Goal: Information Seeking & Learning: Learn about a topic

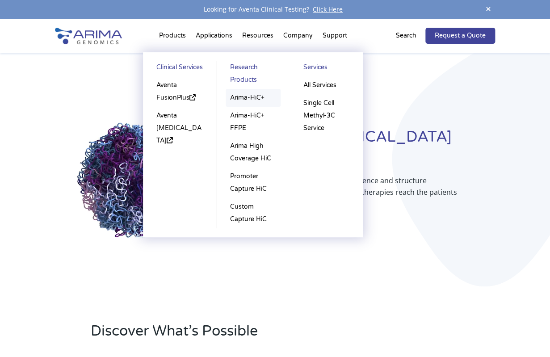
click at [244, 97] on link "Arima-HiC+" at bounding box center [253, 98] width 55 height 18
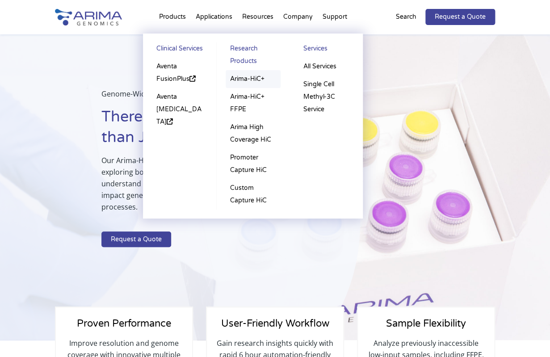
click at [242, 80] on link "Arima-HiC+" at bounding box center [253, 79] width 55 height 18
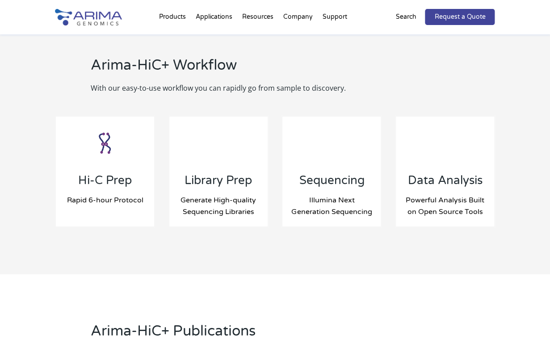
scroll to position [931, 0]
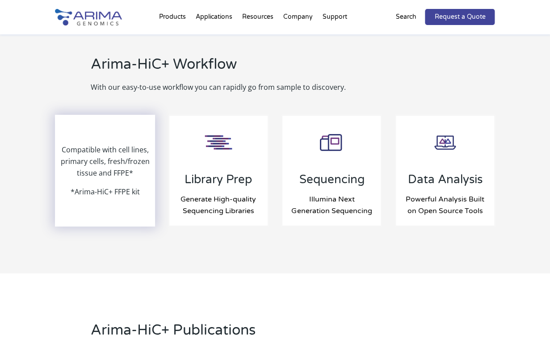
click at [110, 166] on p "Compatible with cell lines, primary cells, fresh/frozen tissue and FFPE*" at bounding box center [105, 165] width 98 height 42
click at [110, 192] on p "*Arima-HiC+ FFPE kit" at bounding box center [105, 192] width 69 height 12
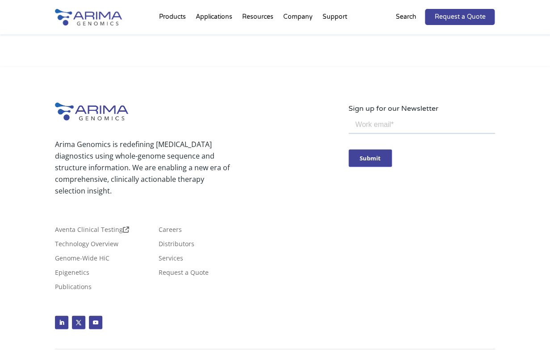
scroll to position [2728, 0]
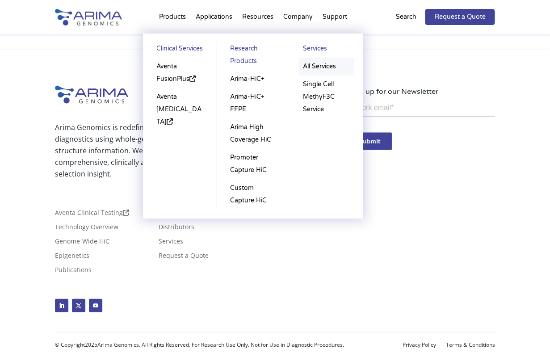
click at [313, 68] on link "All Services" at bounding box center [326, 67] width 55 height 18
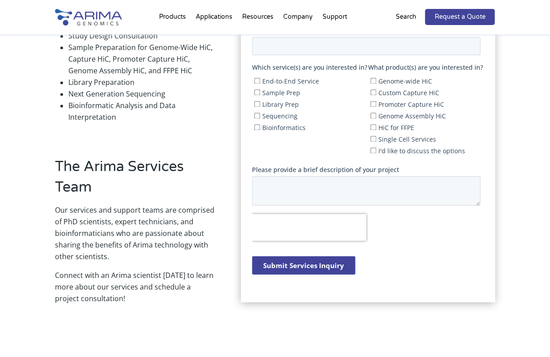
scroll to position [143, 0]
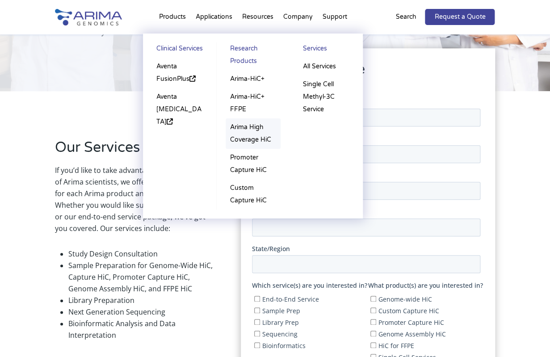
click at [241, 129] on link "Arima High Coverage HiC" at bounding box center [253, 133] width 55 height 30
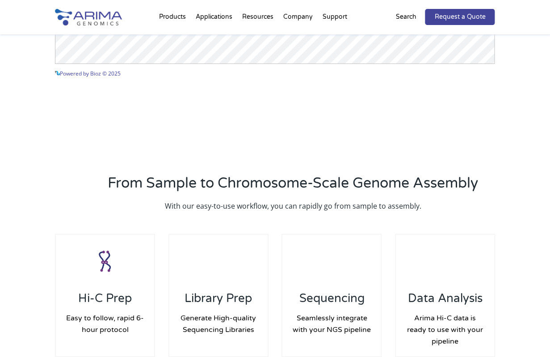
scroll to position [1212, 0]
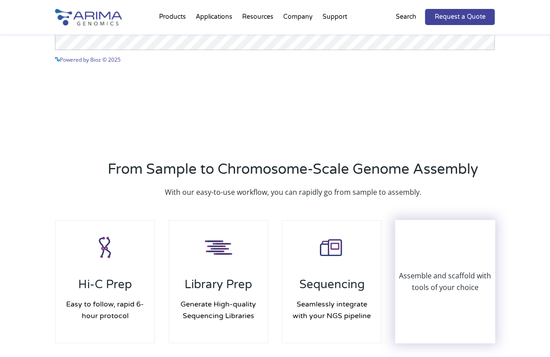
click at [419, 296] on div "Assemble and scaffold with tools of your choice" at bounding box center [445, 282] width 98 height 122
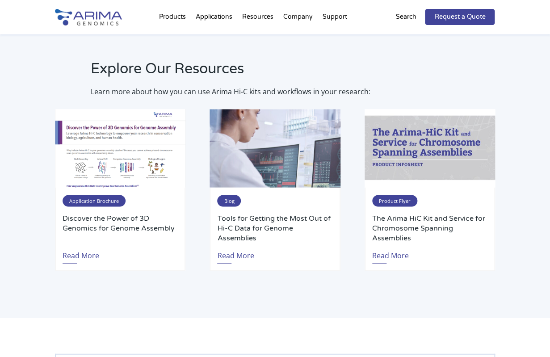
scroll to position [1365, 0]
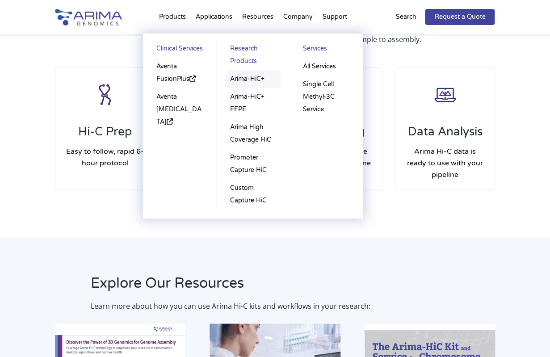
click at [245, 81] on link "Arima-HiC+" at bounding box center [253, 79] width 55 height 18
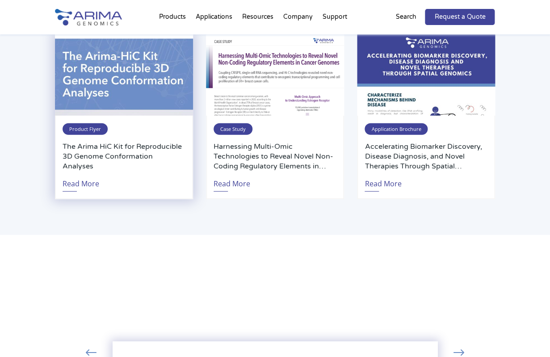
scroll to position [1779, 0]
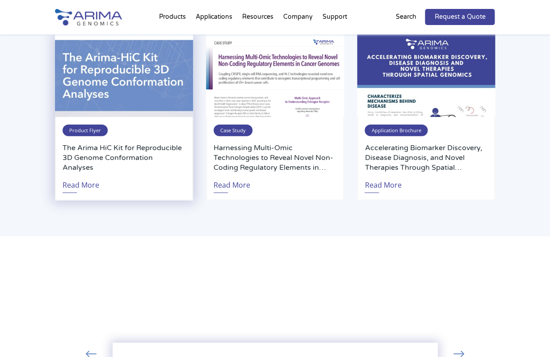
click at [100, 140] on div "Product Flyer The Arima HiC Kit for Reproducible 3D Genome Conformation Analyse…" at bounding box center [124, 159] width 138 height 84
click at [85, 182] on link "Read More" at bounding box center [81, 183] width 37 height 21
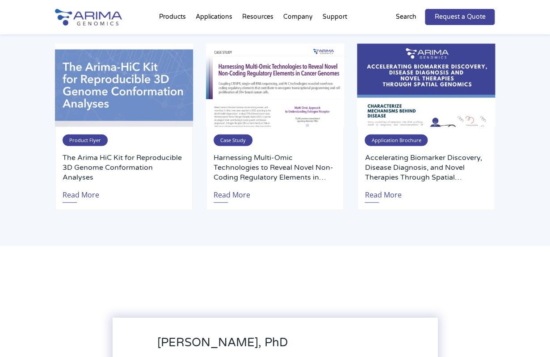
scroll to position [1725, 0]
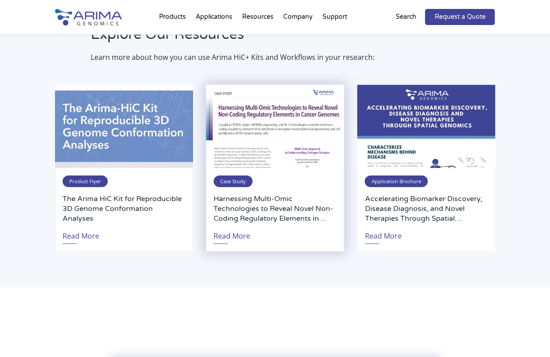
click at [243, 184] on span "Case Study" at bounding box center [233, 182] width 39 height 12
click at [250, 136] on img at bounding box center [275, 126] width 138 height 83
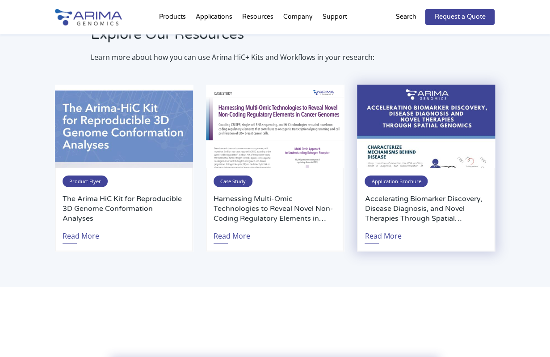
click at [403, 117] on img at bounding box center [426, 126] width 138 height 83
